Goal: Task Accomplishment & Management: Manage account settings

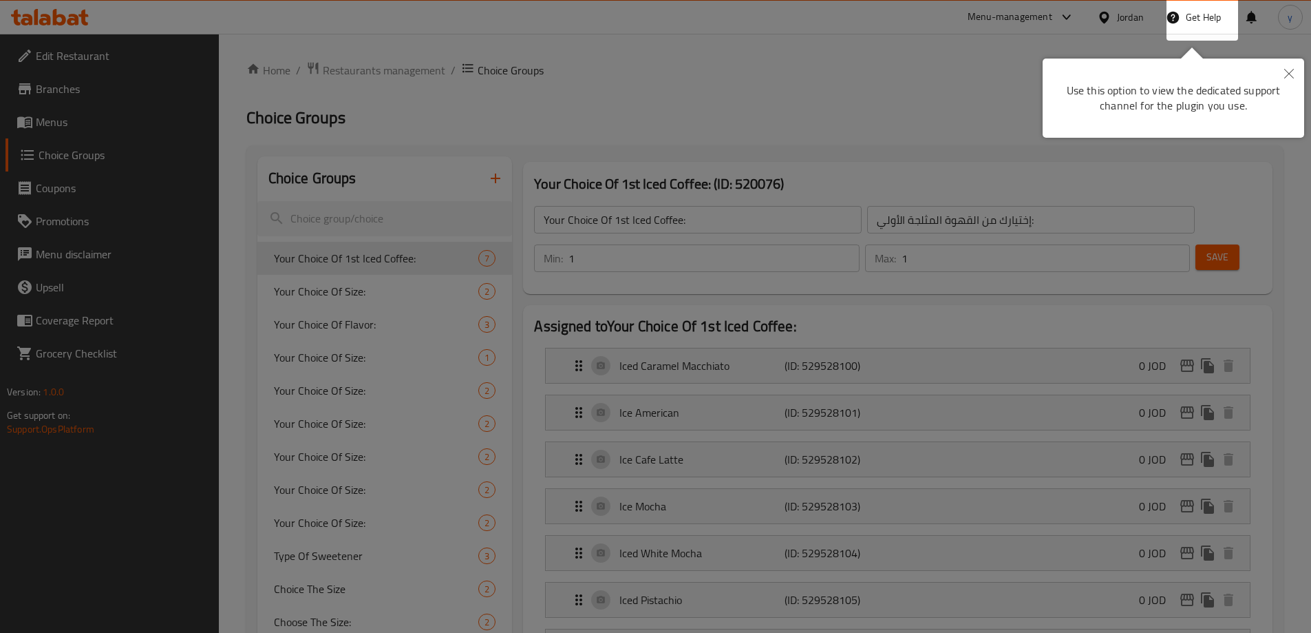
click at [611, 138] on div at bounding box center [655, 316] width 1311 height 633
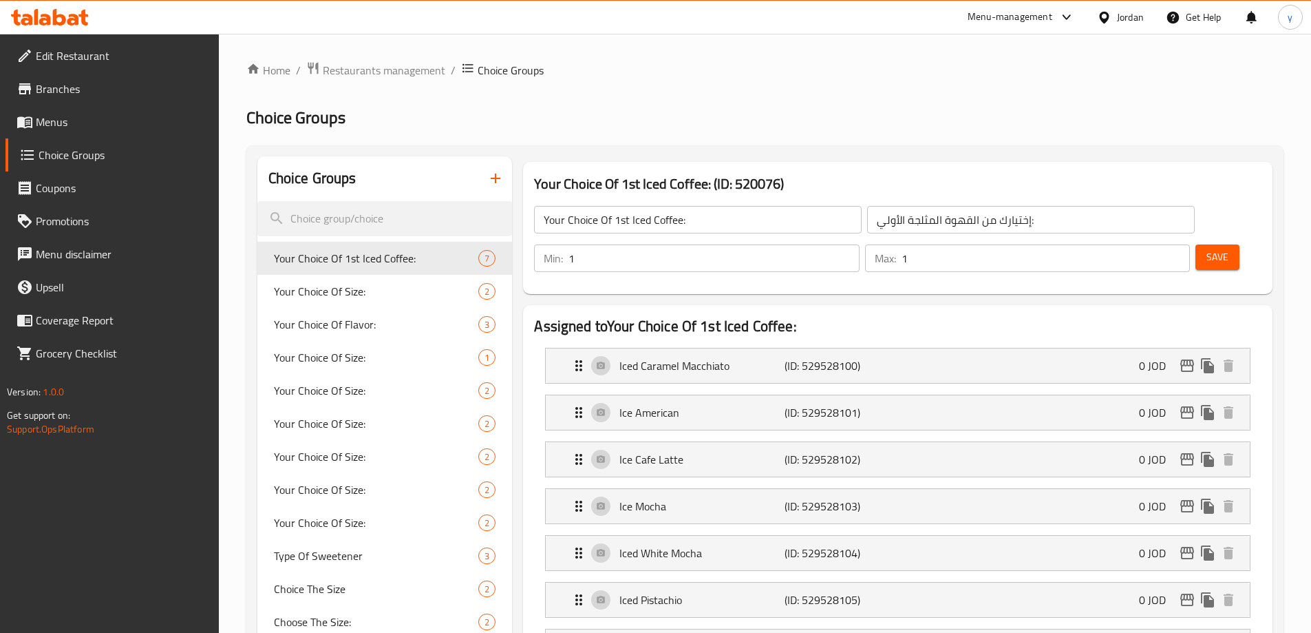
click at [1111, 13] on icon at bounding box center [1104, 17] width 14 height 14
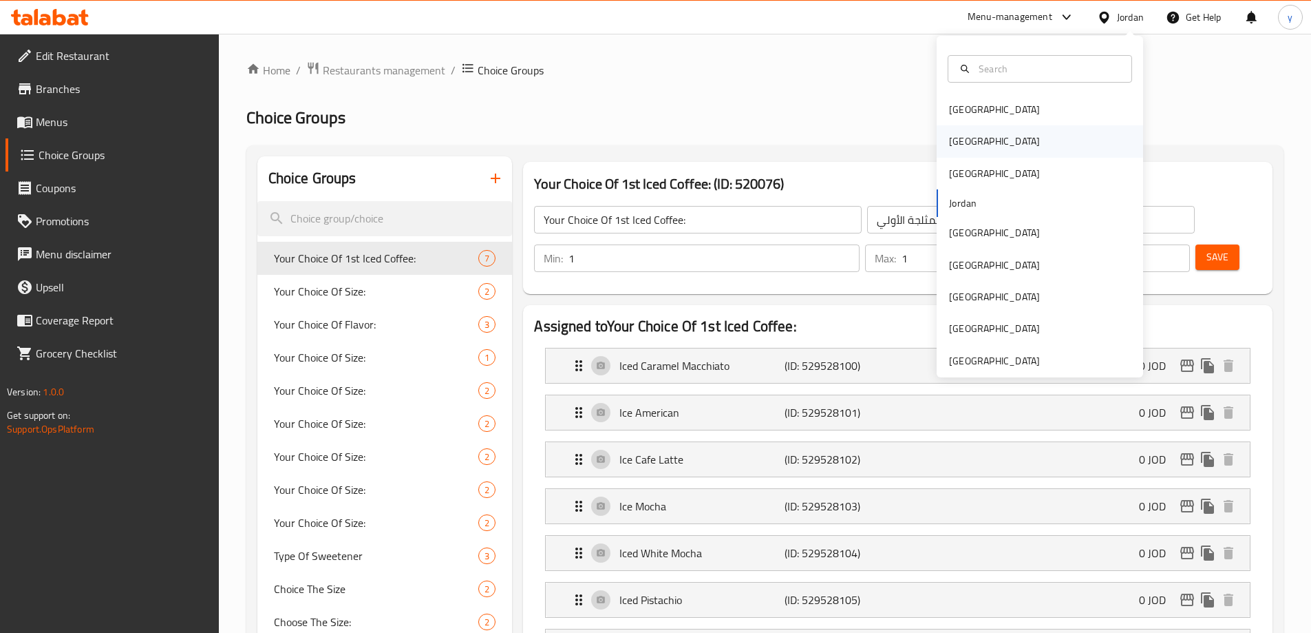
click at [986, 142] on div "[GEOGRAPHIC_DATA]" at bounding box center [1040, 141] width 206 height 32
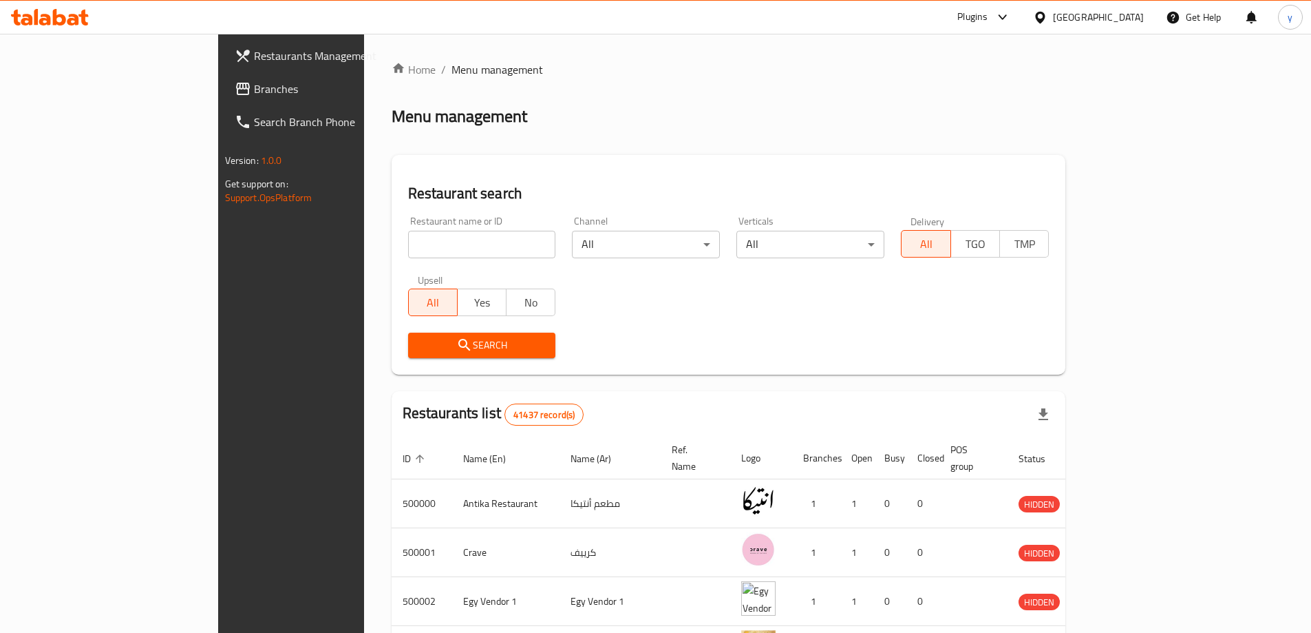
click at [254, 87] on span "Branches" at bounding box center [340, 89] width 172 height 17
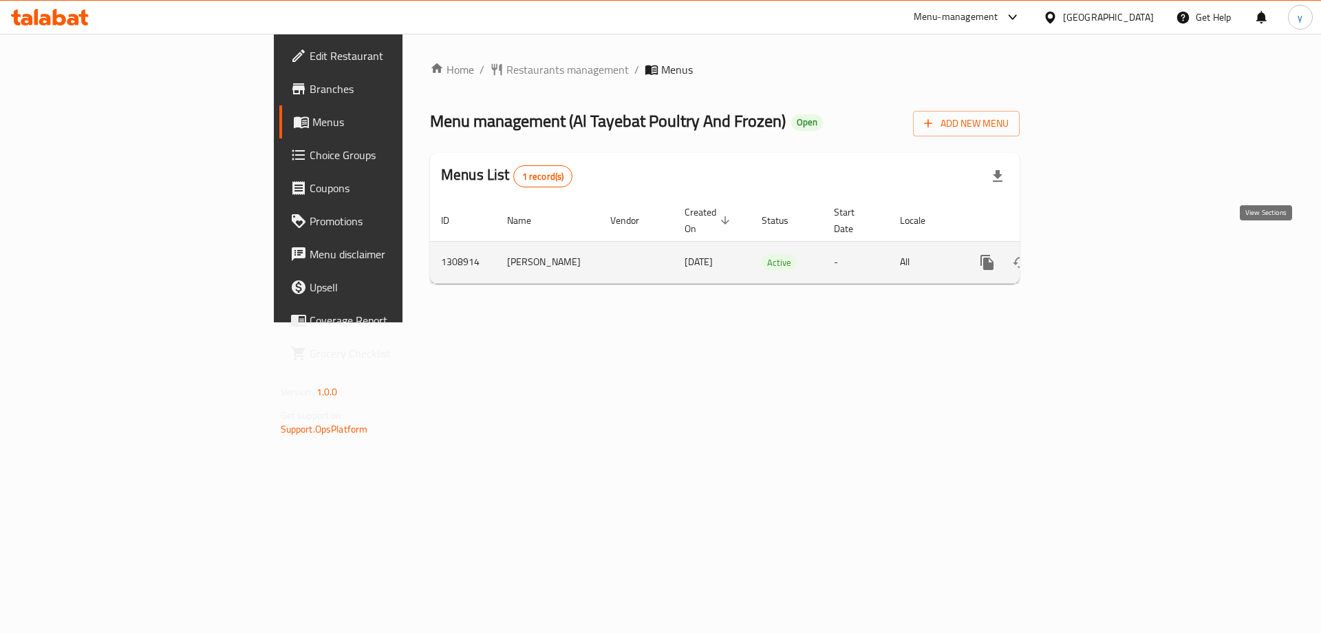
click at [1095, 254] on icon "enhanced table" at bounding box center [1086, 262] width 17 height 17
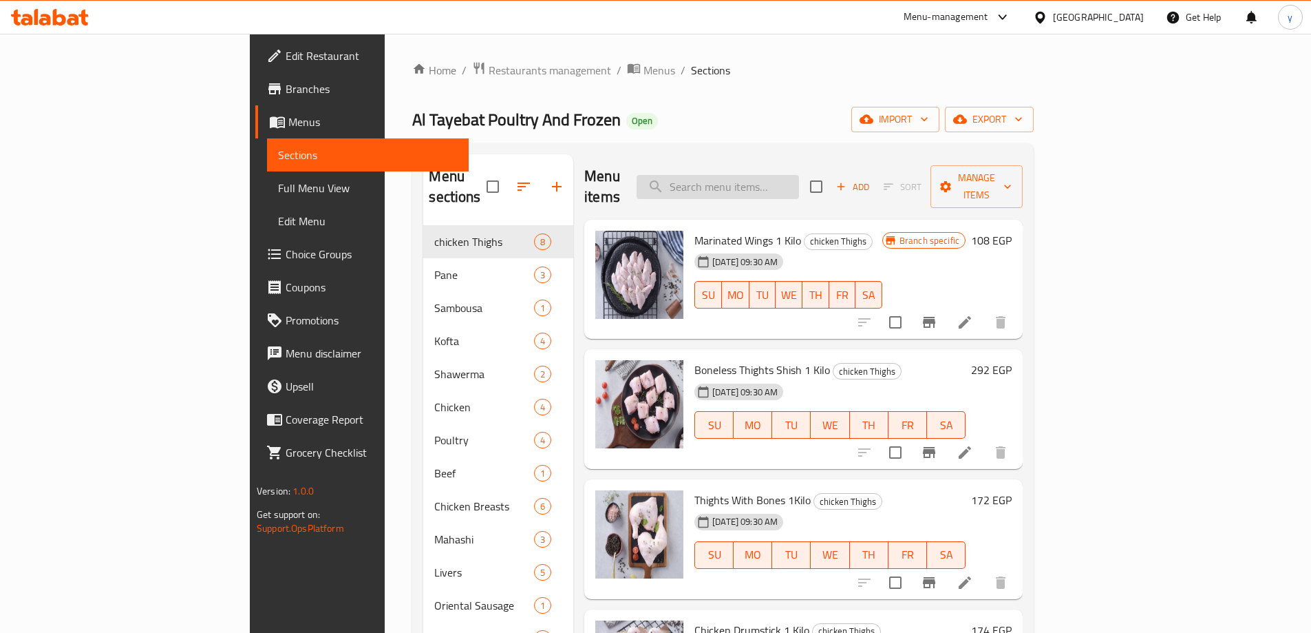
click at [799, 182] on input "search" at bounding box center [718, 187] width 162 height 24
paste input "Chicken Kofta 1 kilo"
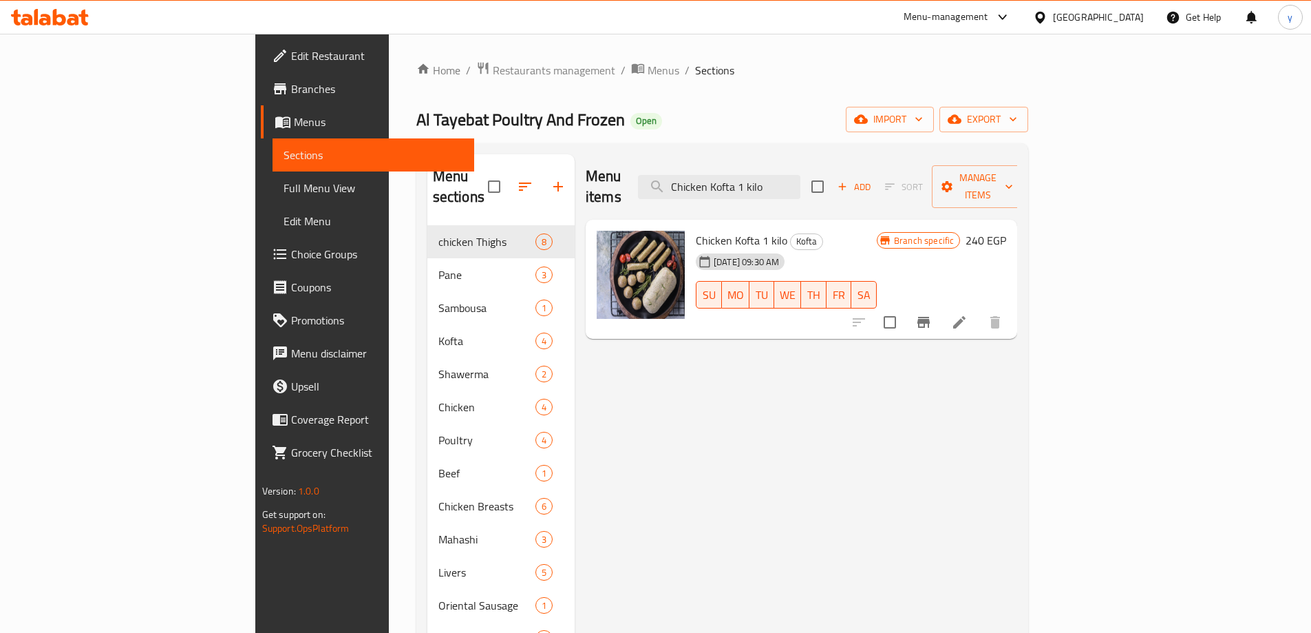
type input "Chicken Kofta 1 kilo"
click at [968, 314] on icon at bounding box center [959, 322] width 17 height 17
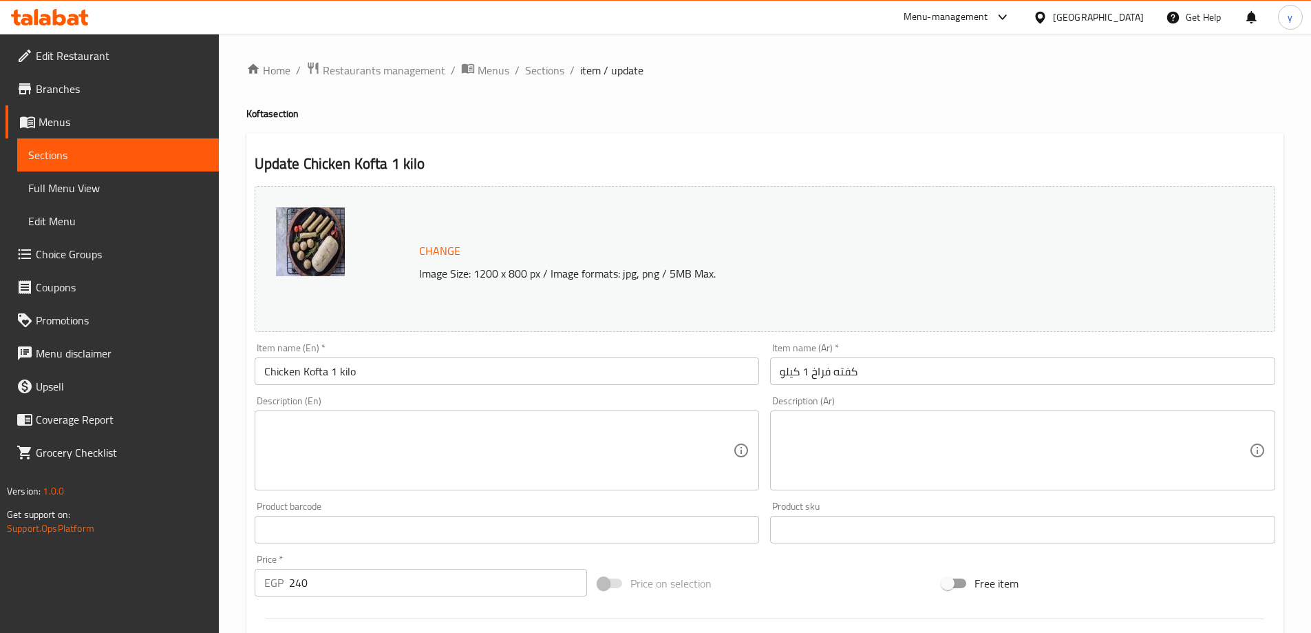
click at [311, 243] on img at bounding box center [310, 241] width 69 height 69
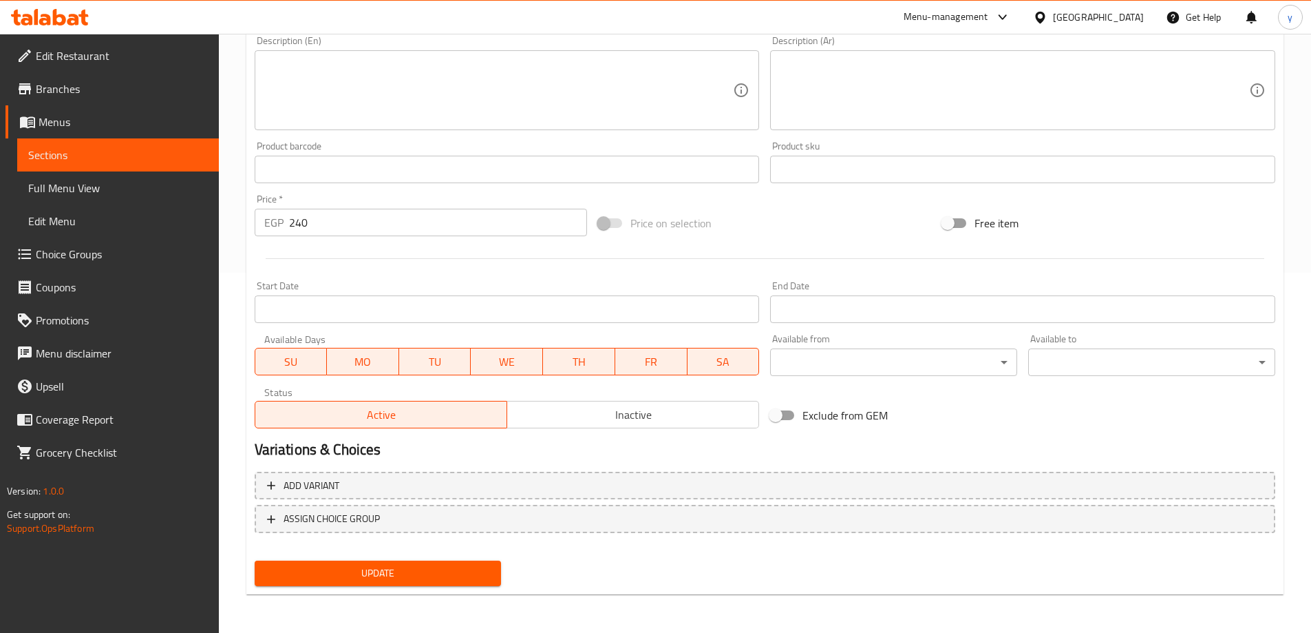
scroll to position [16, 0]
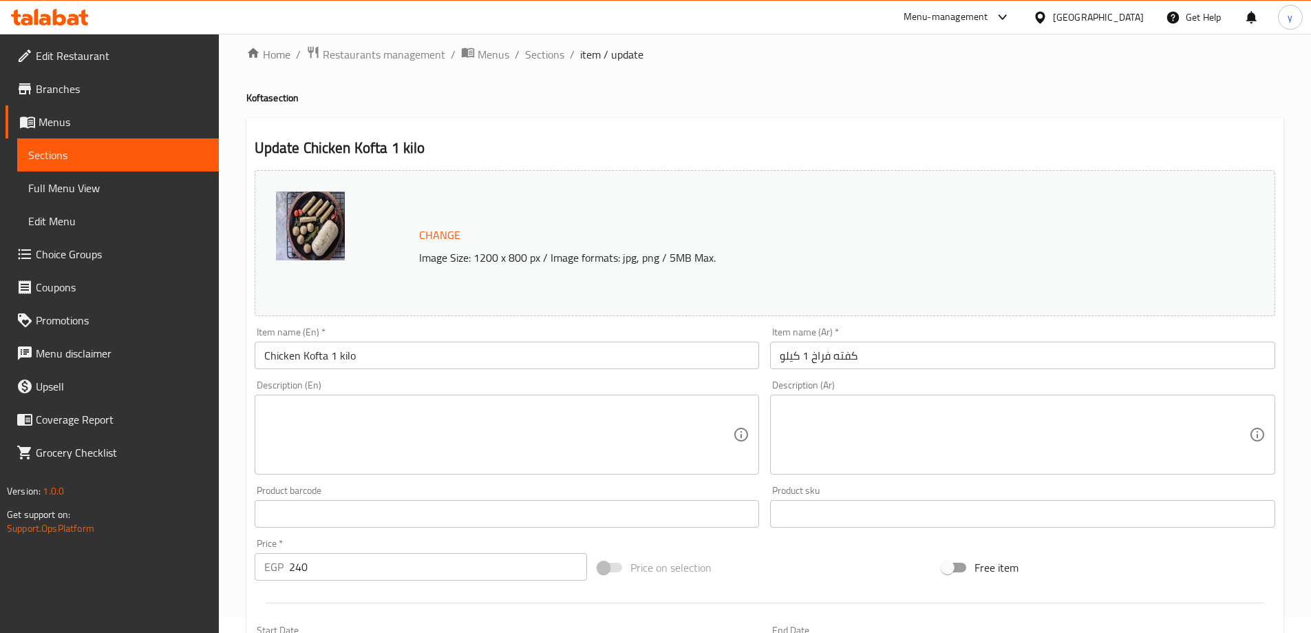
click at [580, 209] on div "Change Image Size: 1200 x 800 px / Image formats: jpg, png / 5MB Max." at bounding box center [765, 243] width 1021 height 146
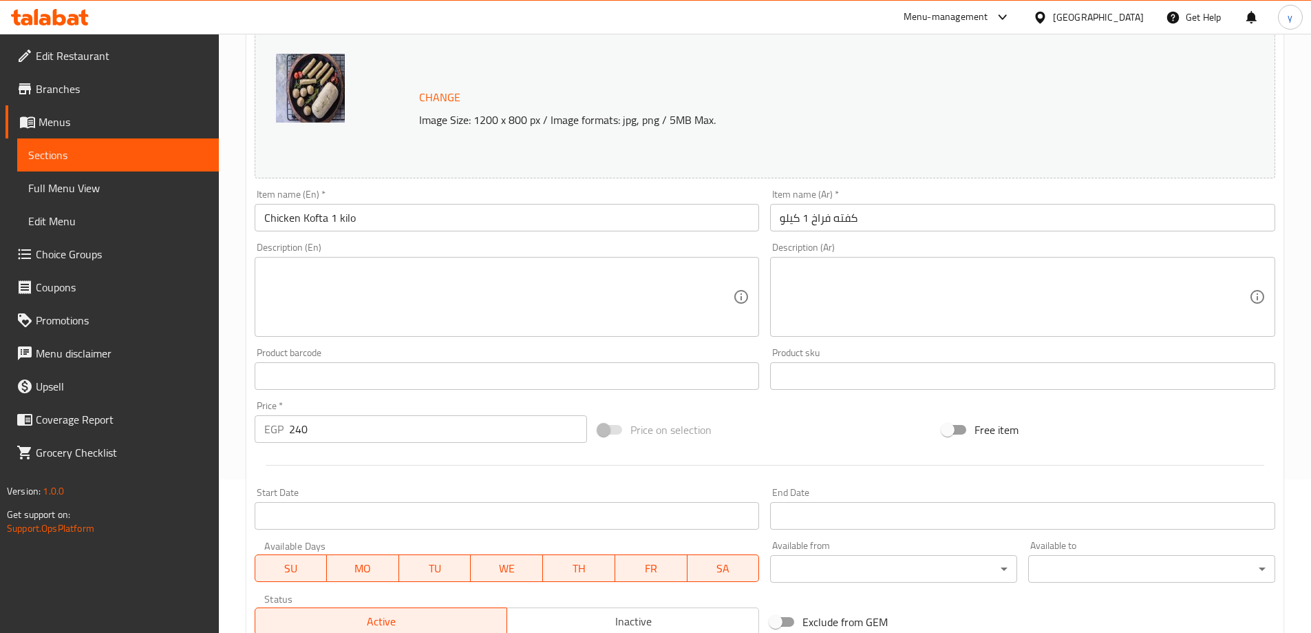
scroll to position [0, 0]
